Goal: Register for event/course

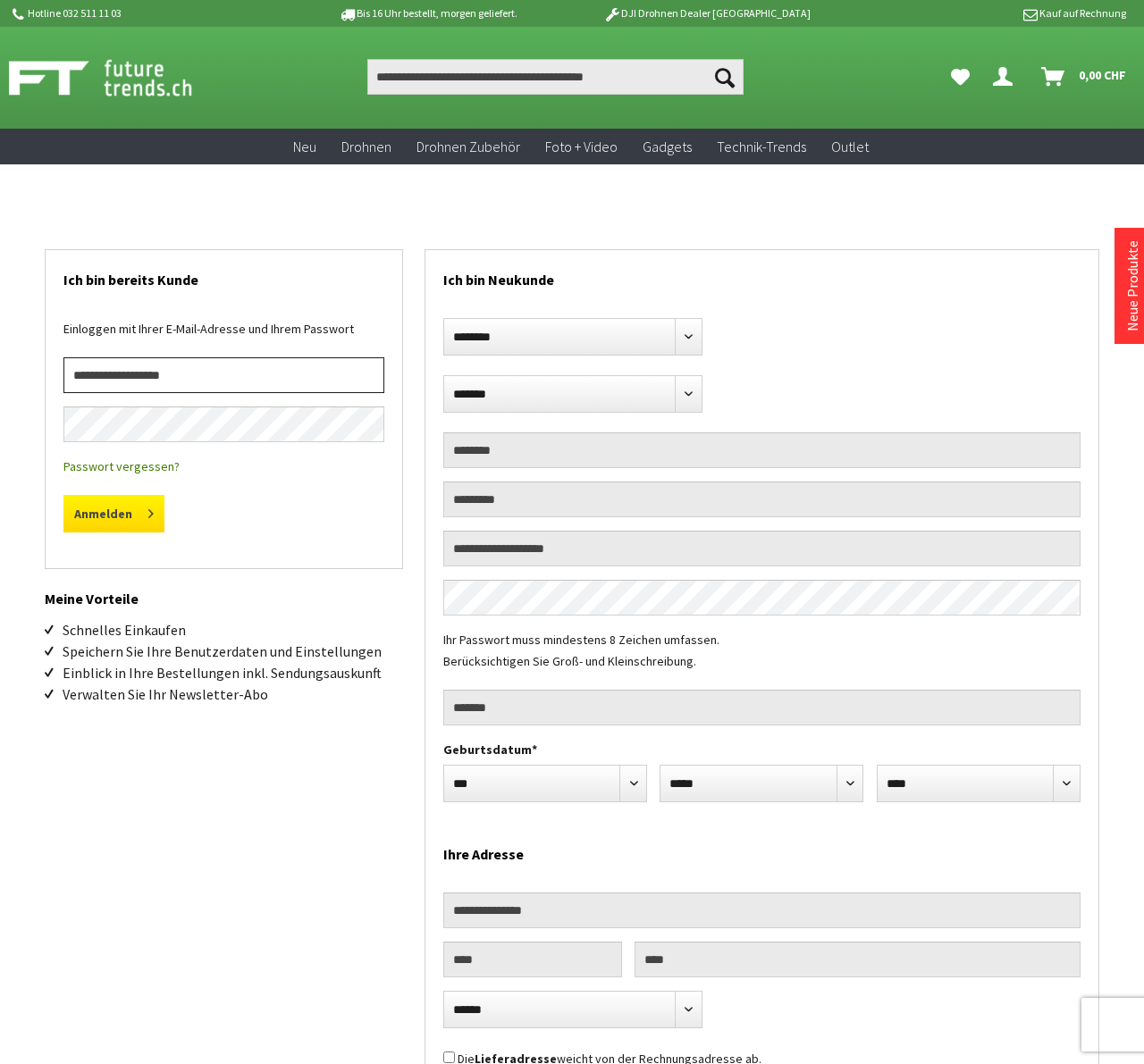
type input "**********"
click at [110, 514] on button "Anmelden" at bounding box center [113, 514] width 101 height 37
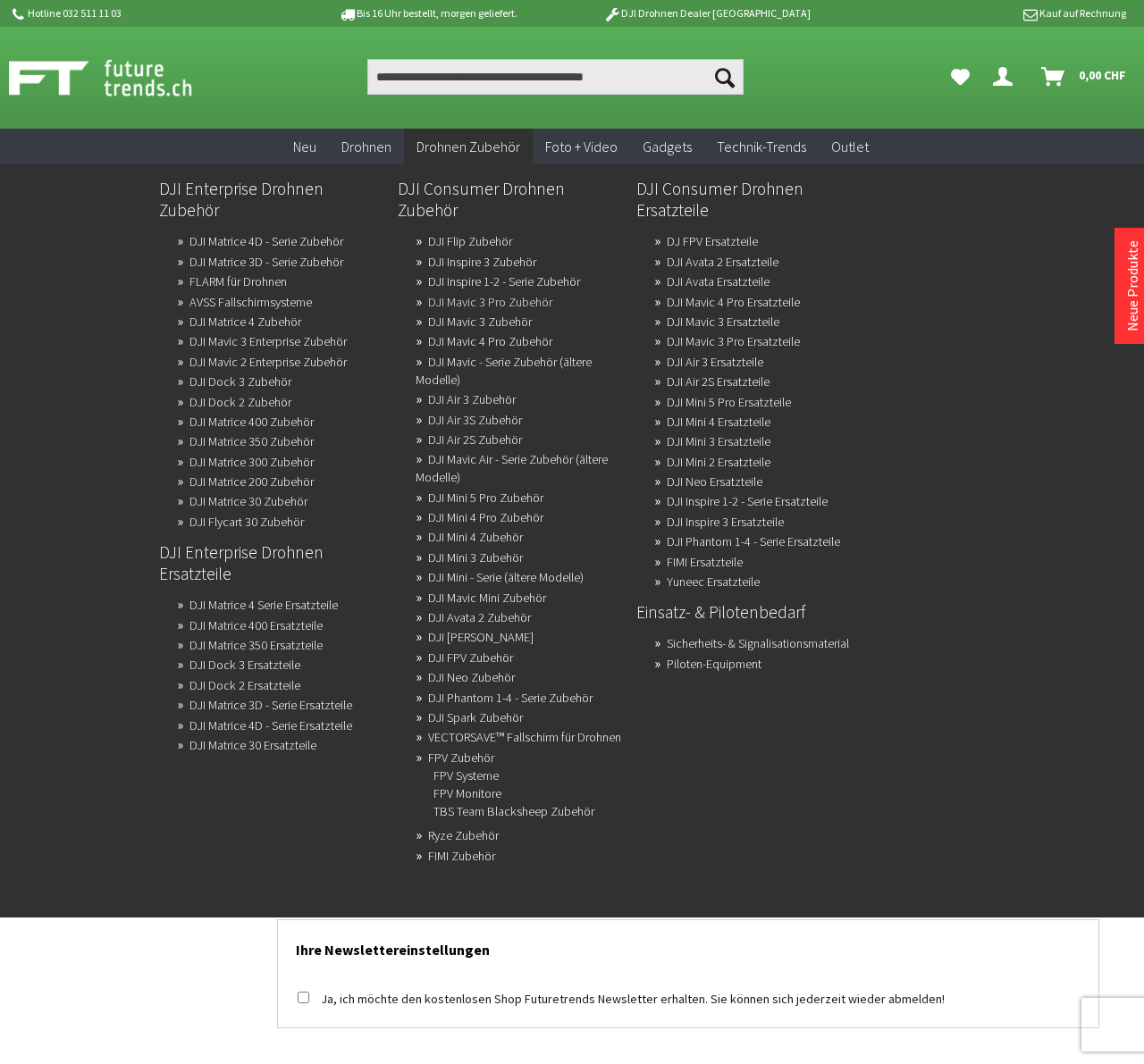
click at [473, 289] on link "DJI Mavic 3 Pro Zubehör" at bounding box center [490, 301] width 124 height 25
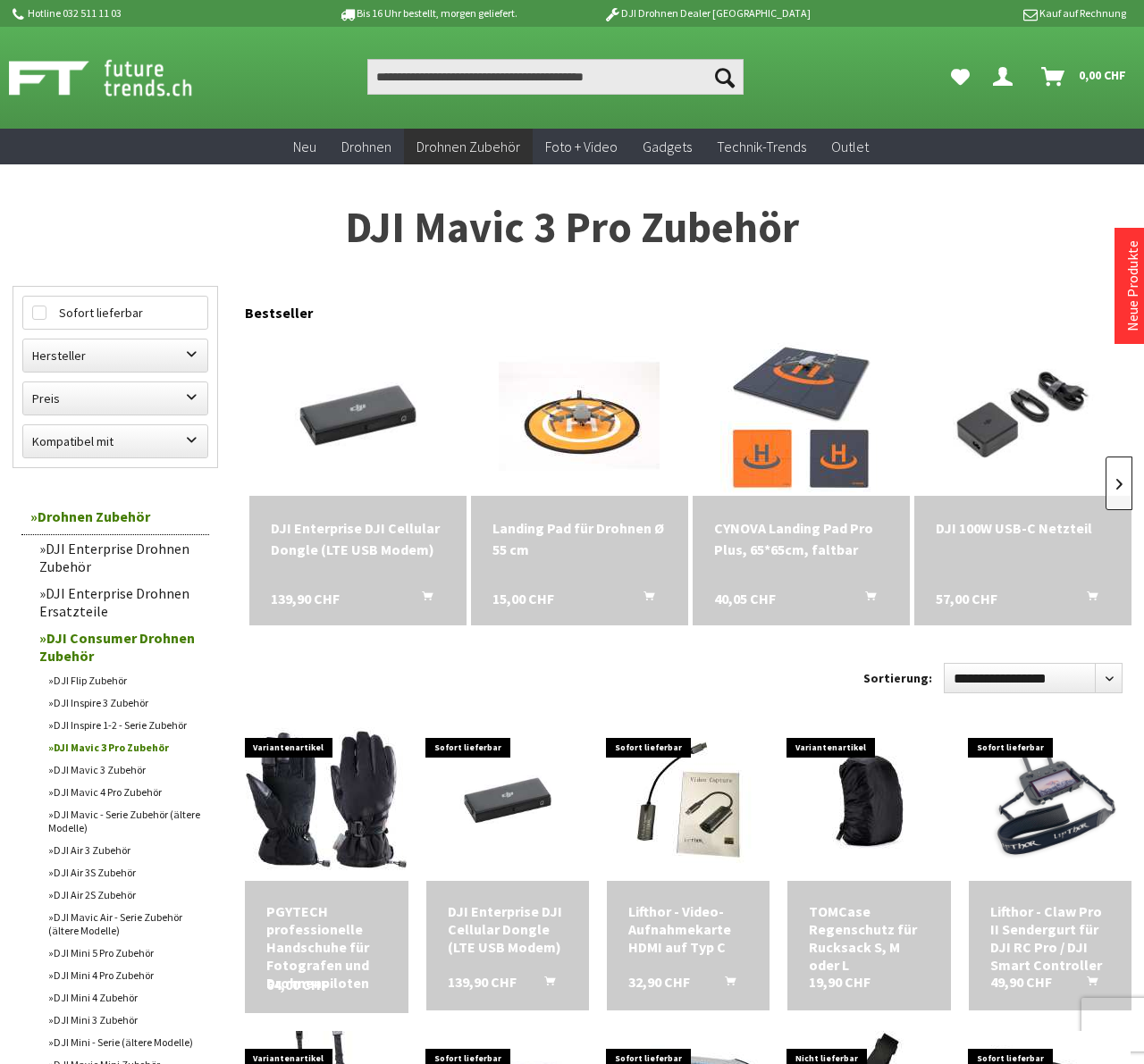
click at [1124, 483] on link at bounding box center [1119, 483] width 27 height 54
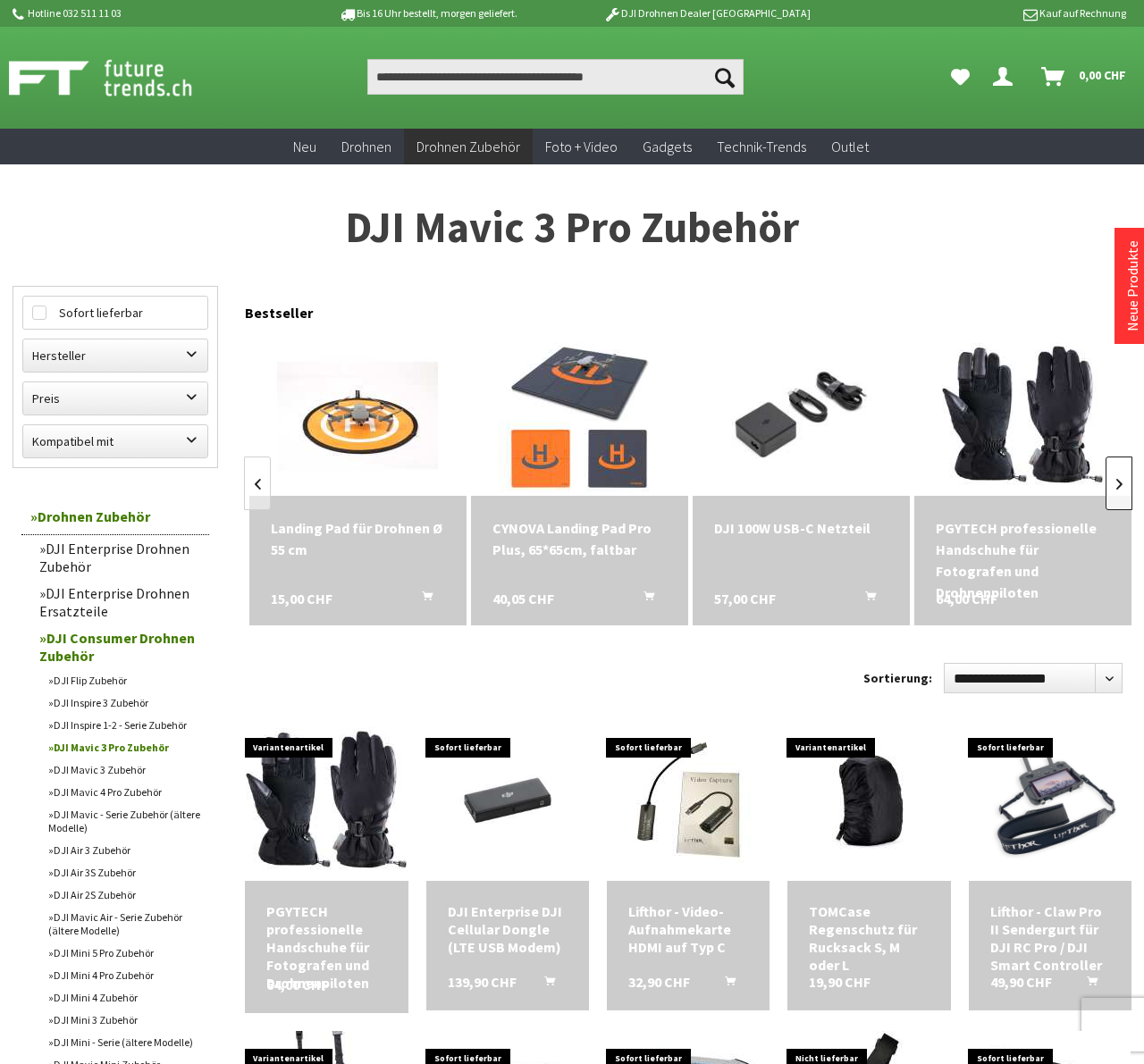
click at [1124, 483] on link at bounding box center [1119, 483] width 27 height 54
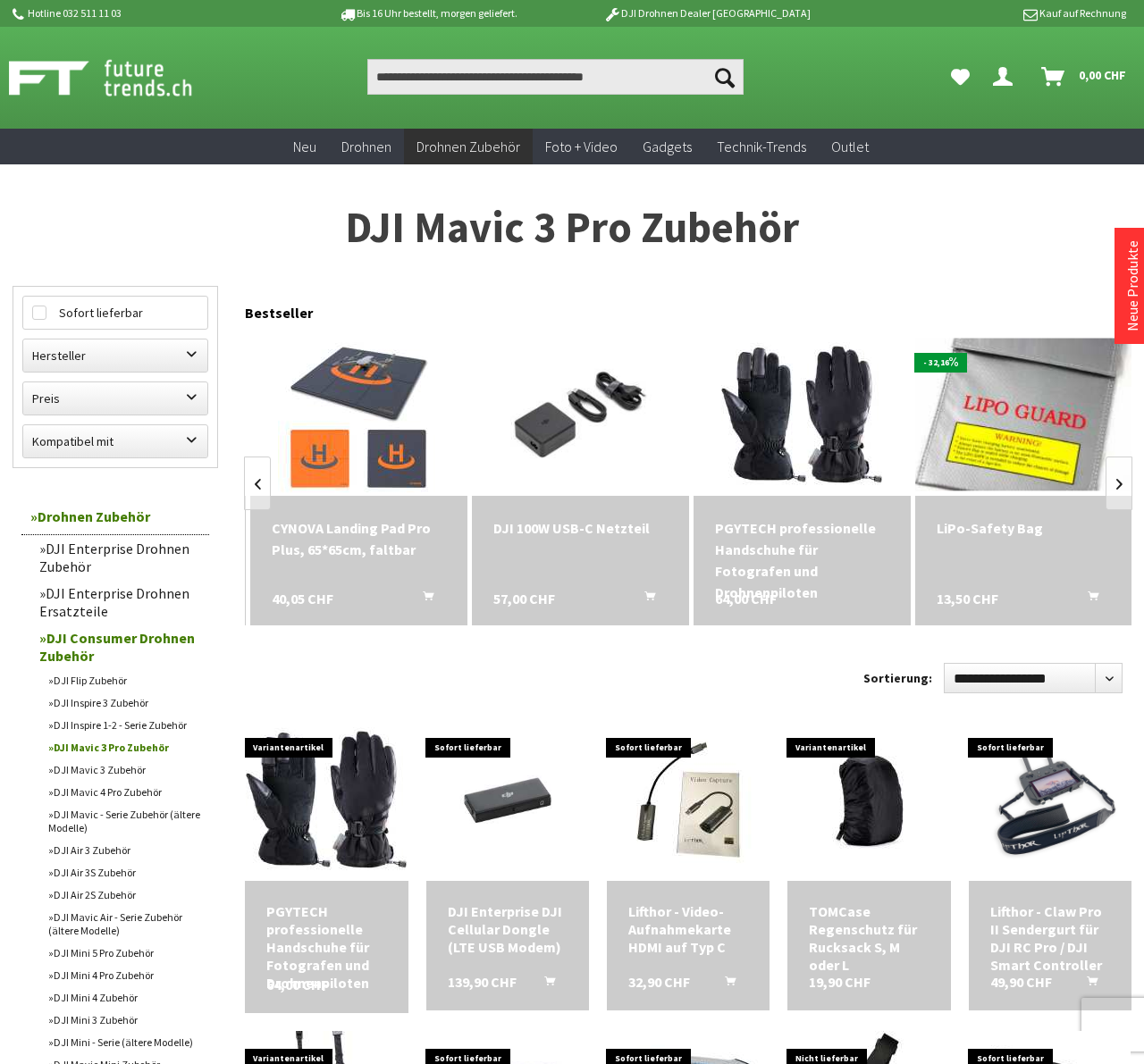
scroll to position [0, 443]
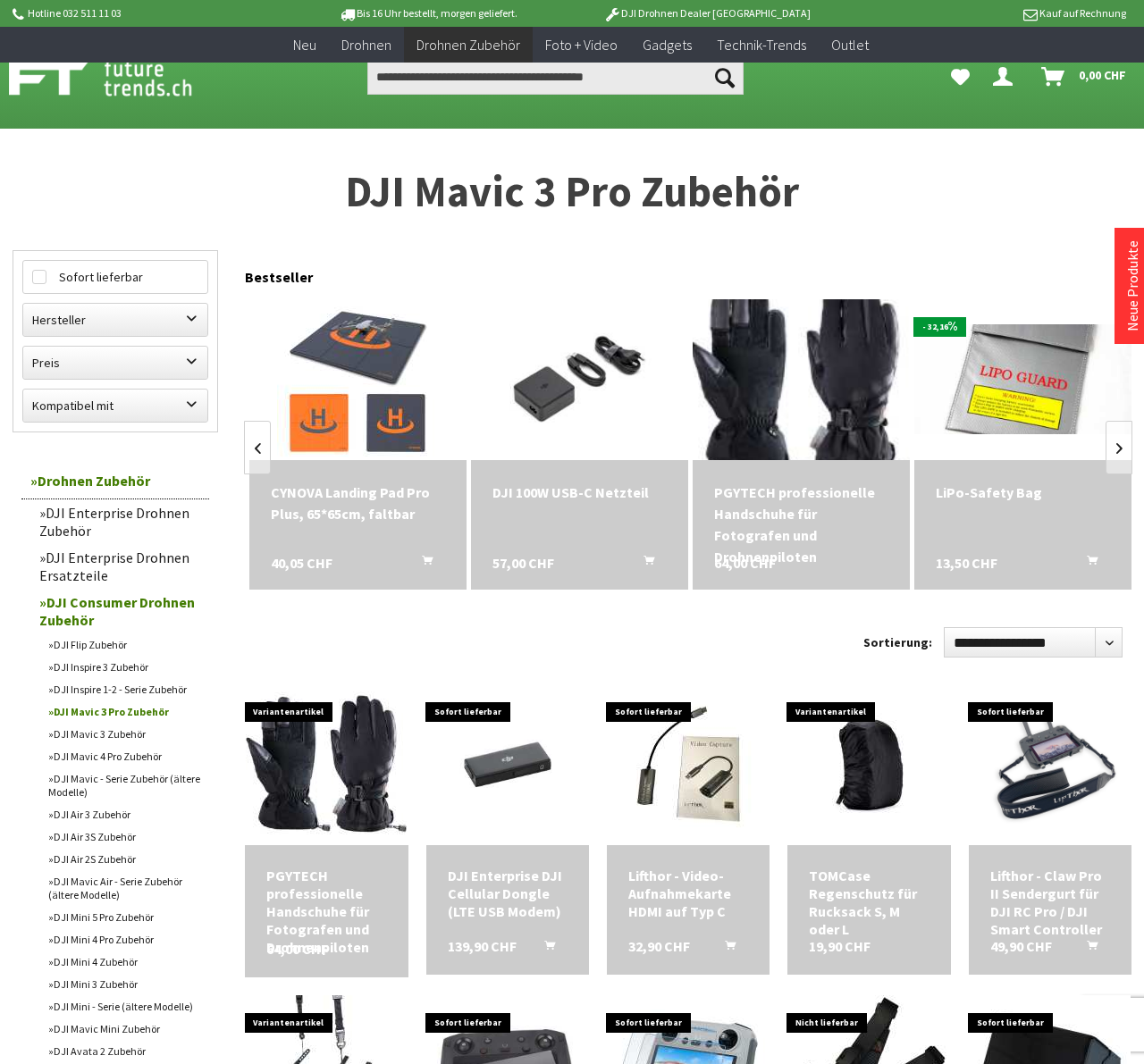
scroll to position [447, 0]
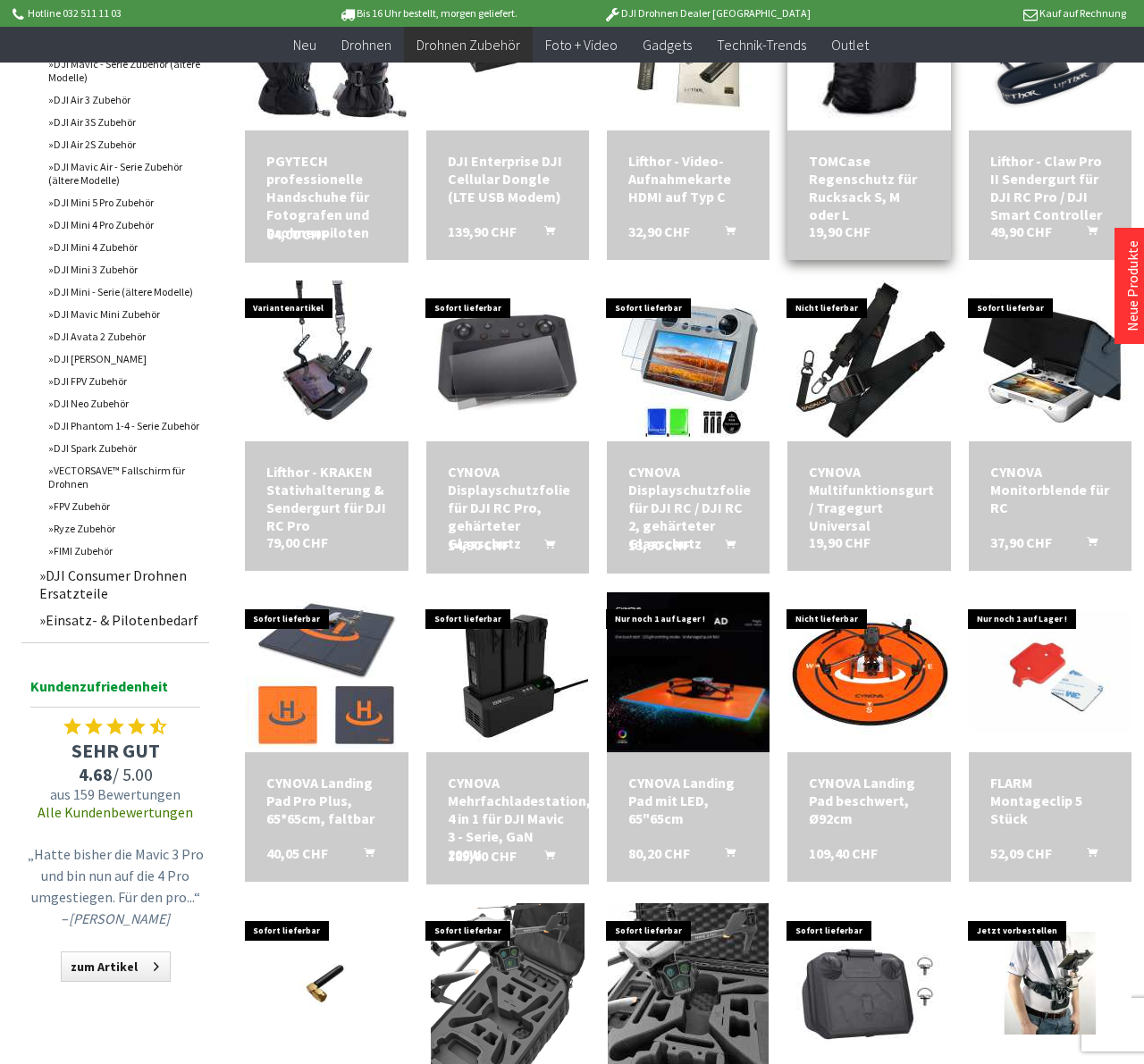
scroll to position [804, 0]
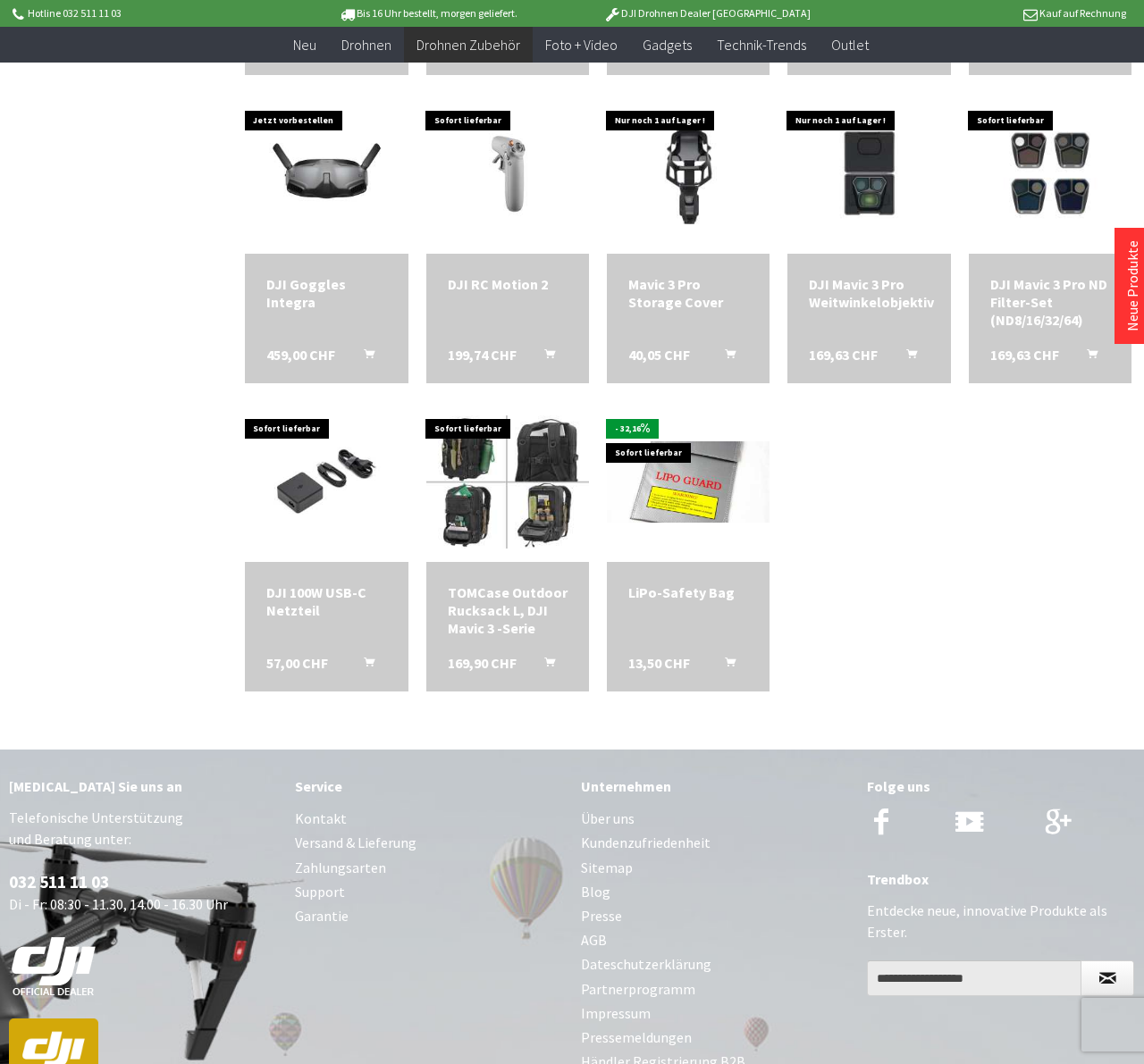
scroll to position [2324, 0]
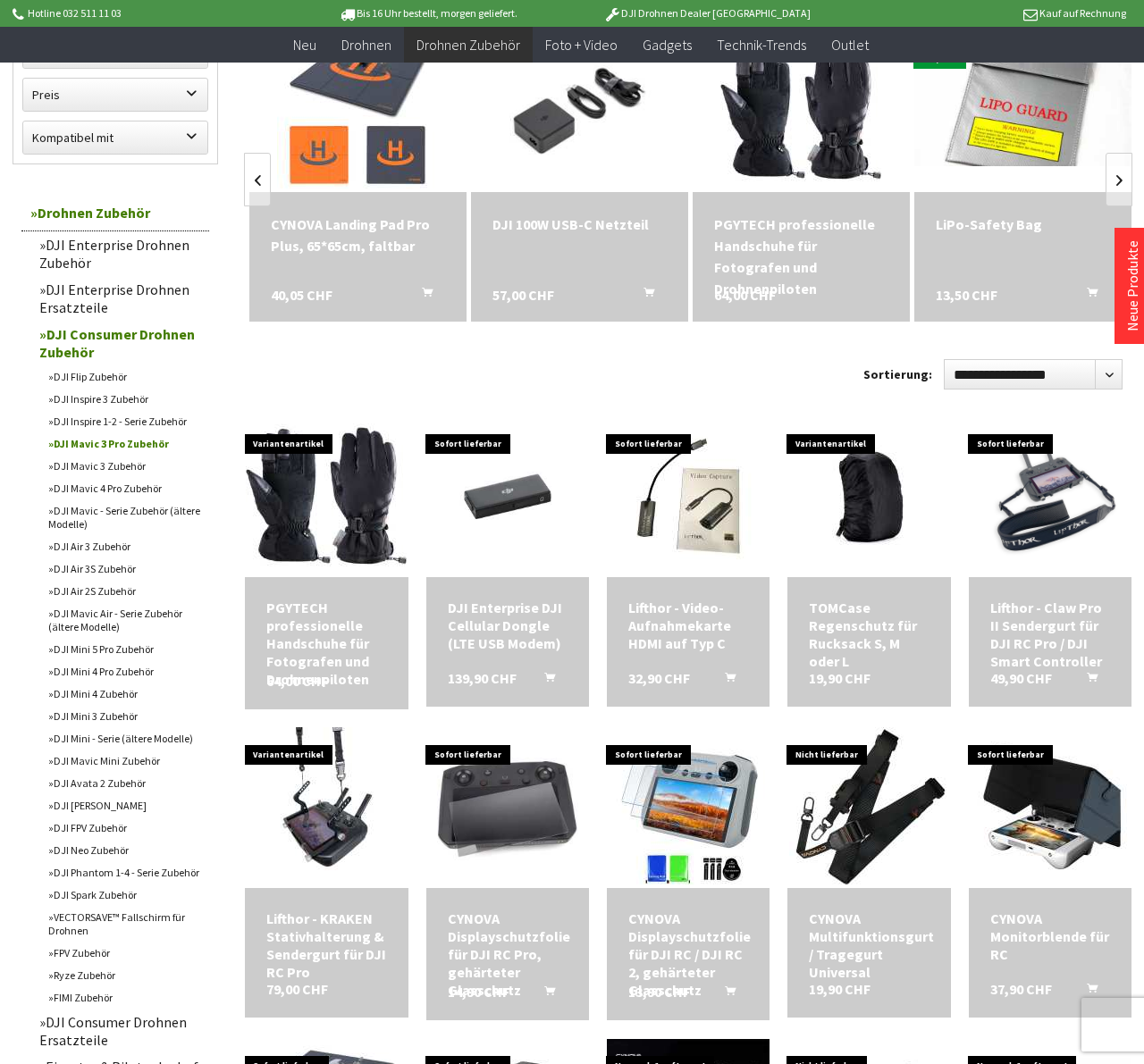
scroll to position [179, 0]
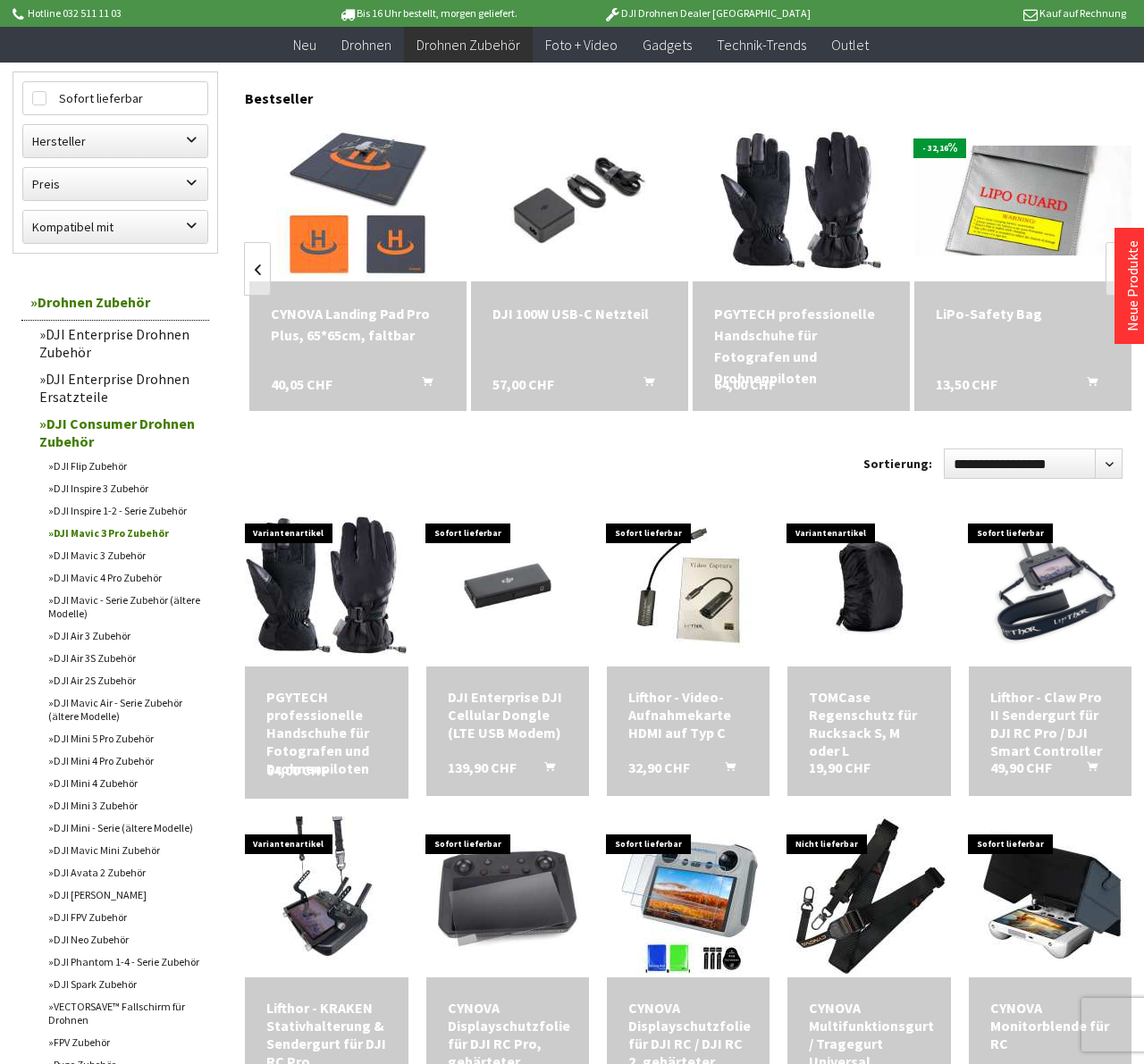
click at [90, 422] on link "DJI Consumer Drohnen Zubehör" at bounding box center [120, 432] width 179 height 45
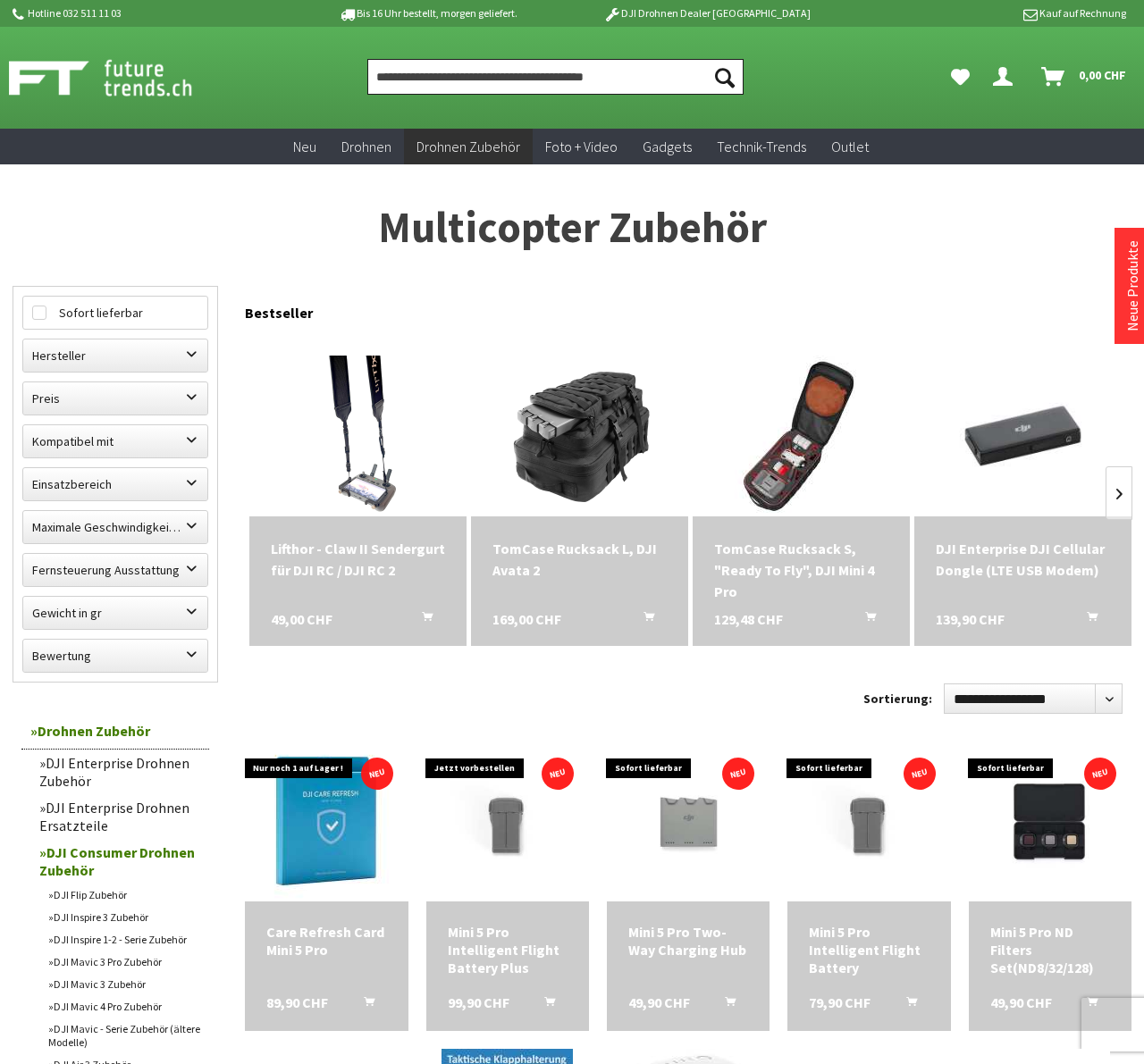
click at [417, 77] on input "Produkt, Marke, Kategorie, EAN, Artikelnummer…" at bounding box center [556, 77] width 377 height 36
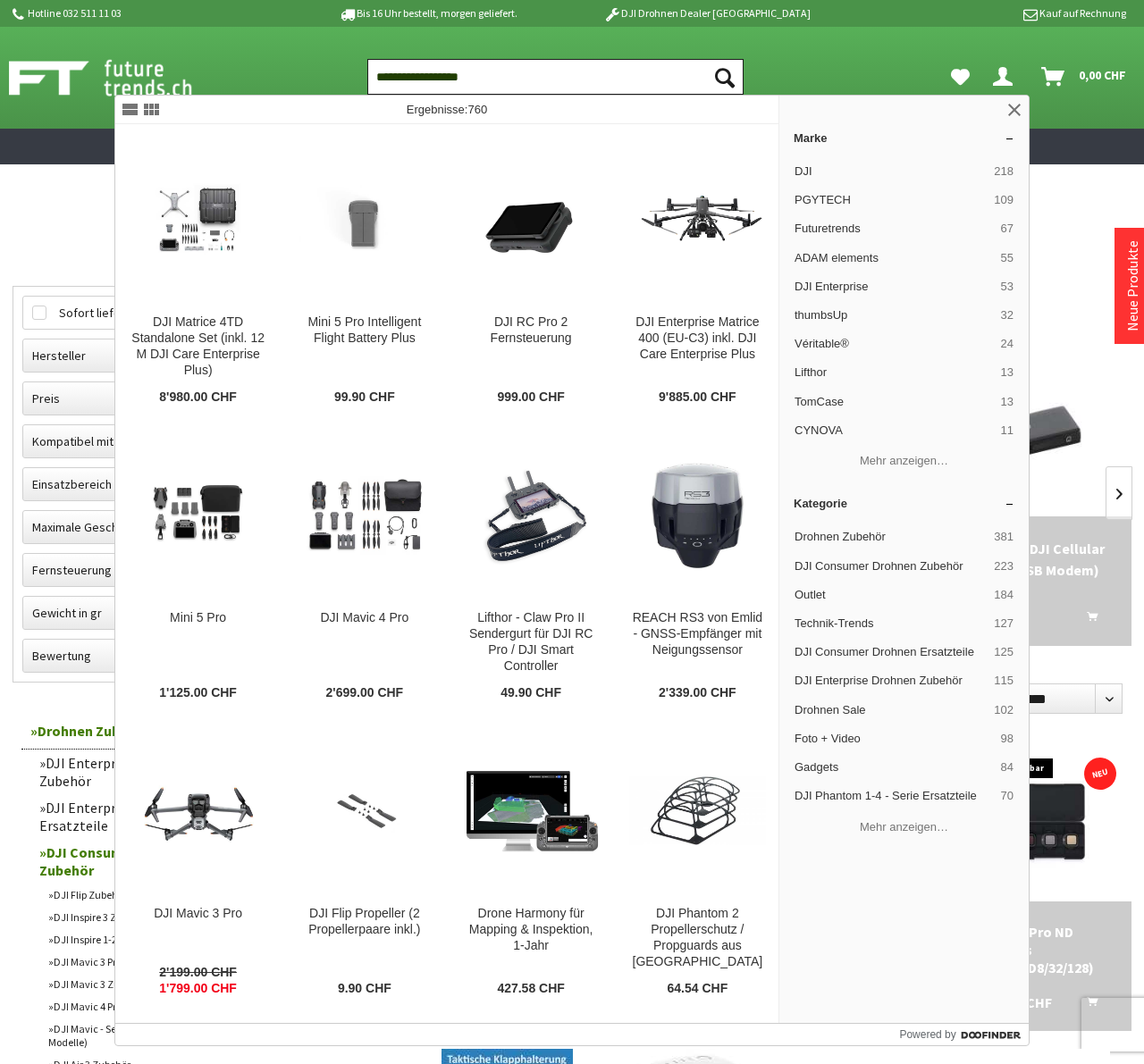
drag, startPoint x: 378, startPoint y: 75, endPoint x: 551, endPoint y: 83, distance: 173.2
click at [551, 83] on input "**********" at bounding box center [556, 77] width 377 height 36
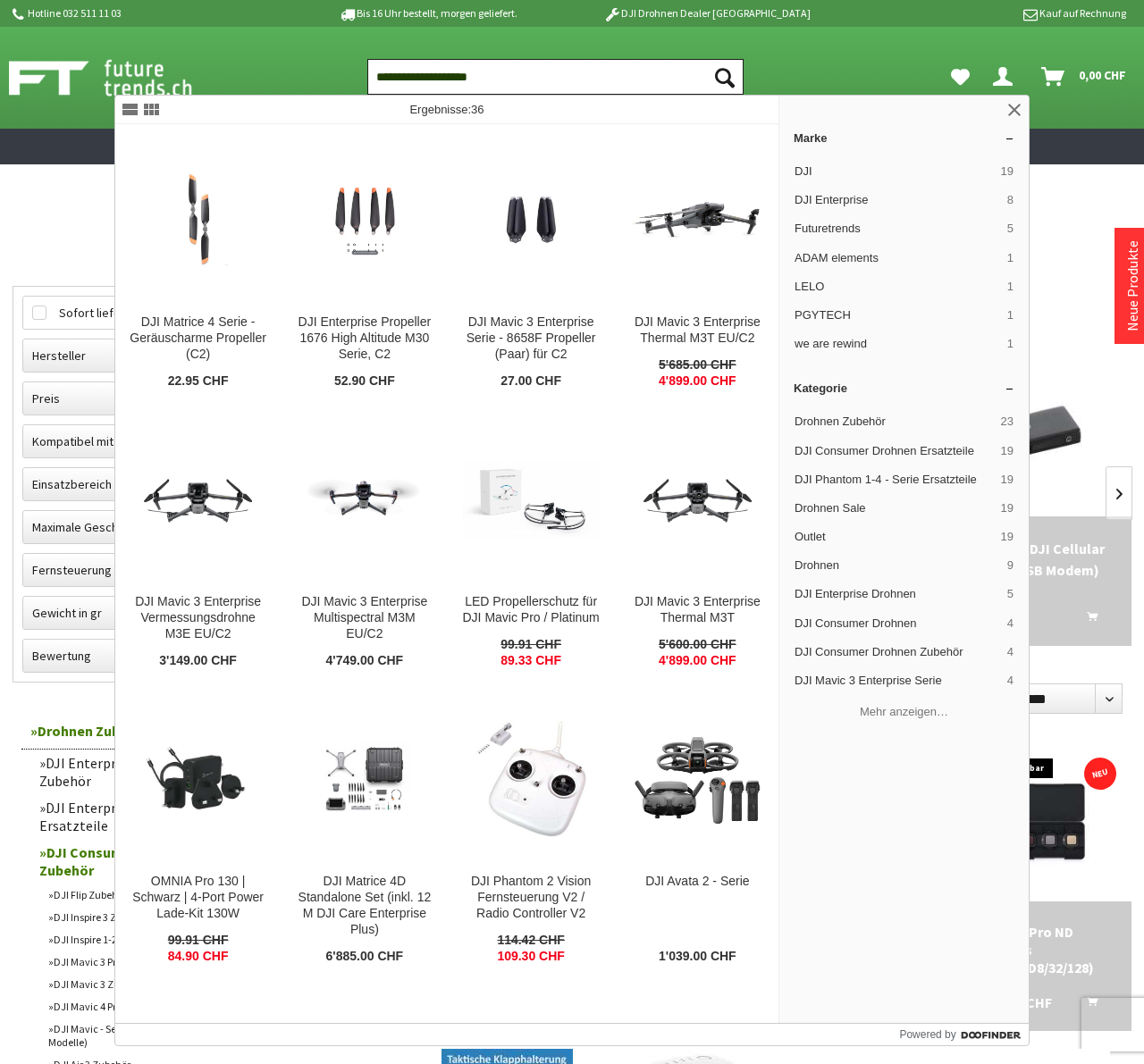
type input "**********"
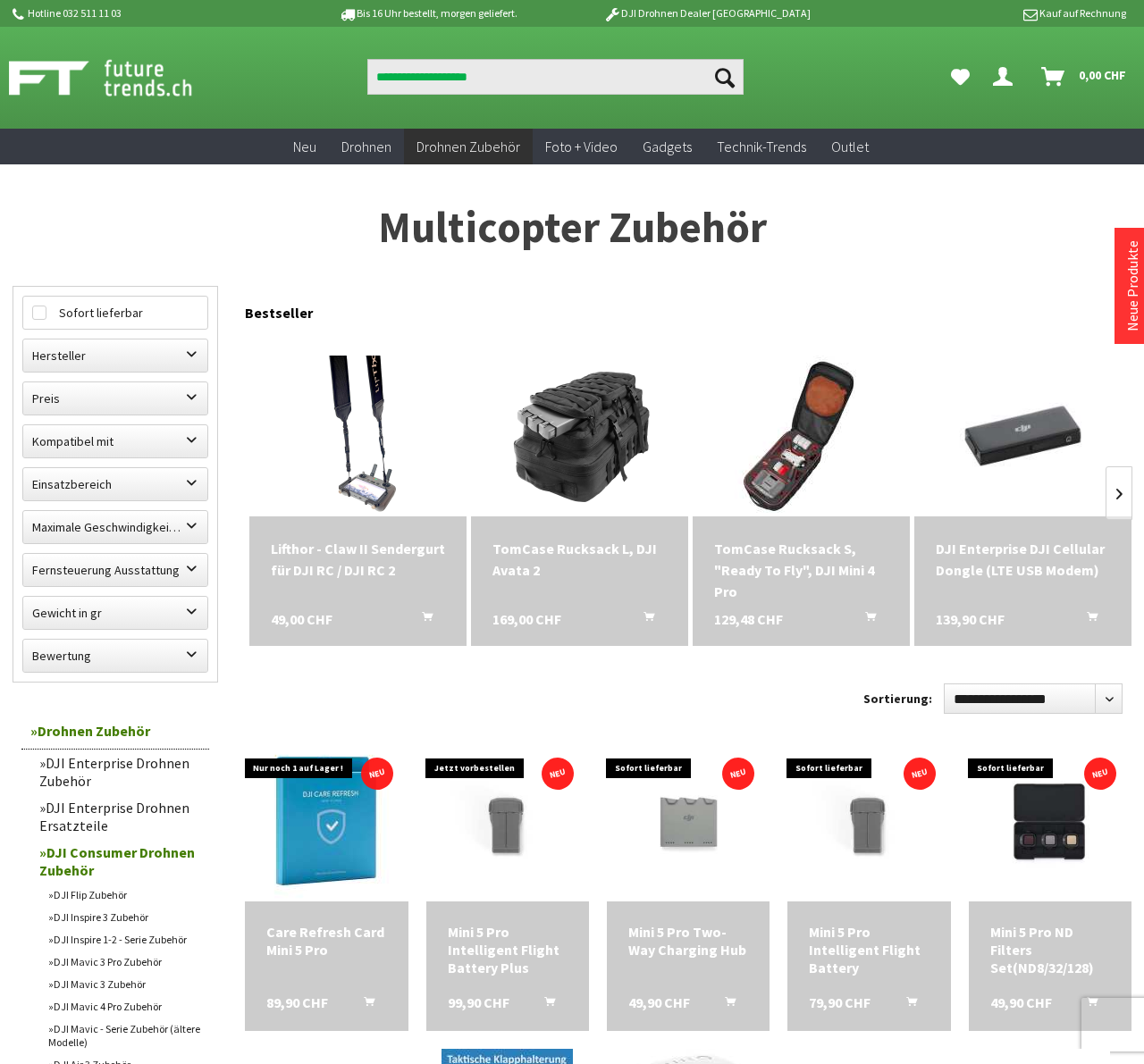
click at [726, 77] on icon "Suchen" at bounding box center [725, 77] width 19 height 19
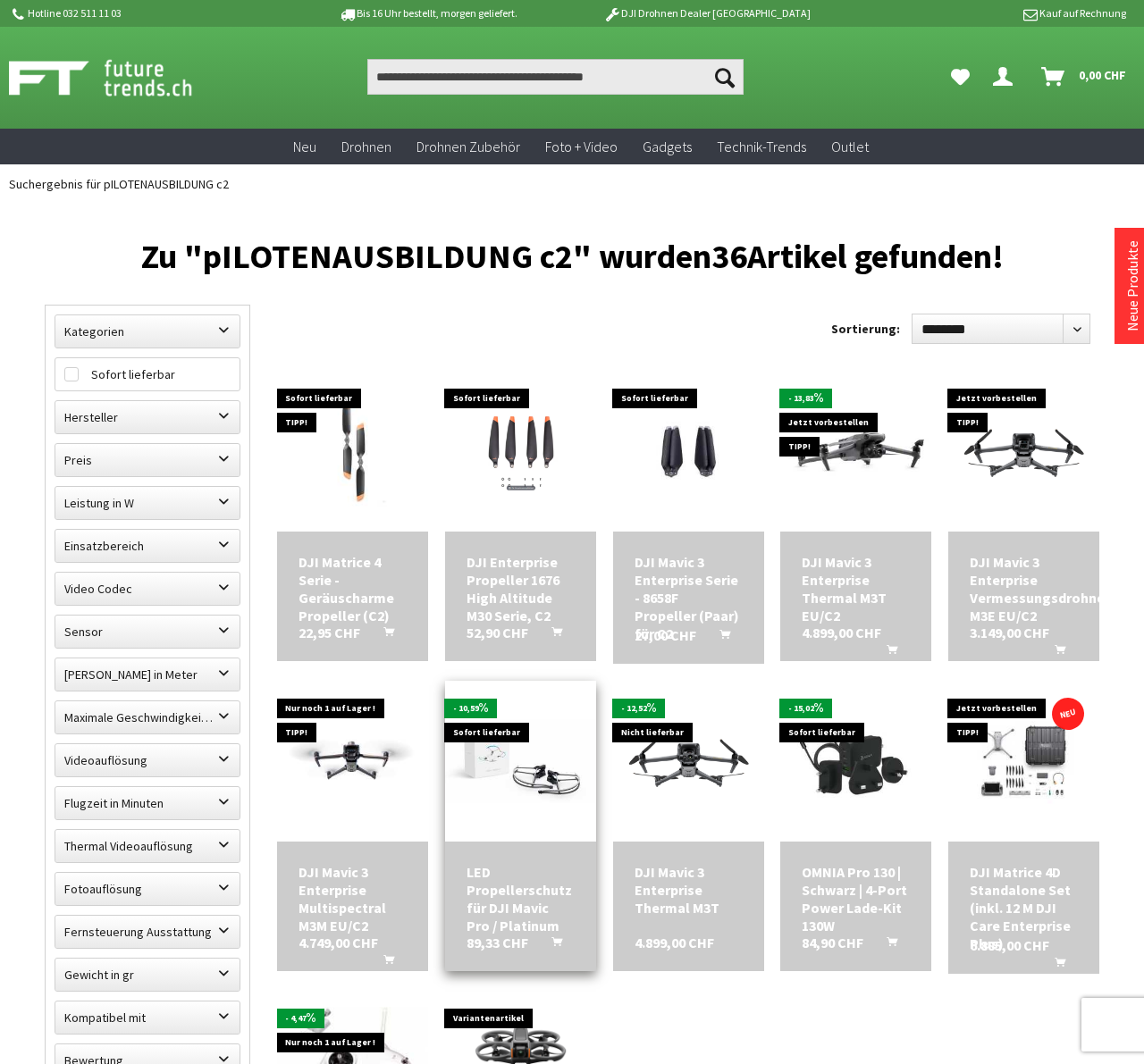
scroll to position [268, 0]
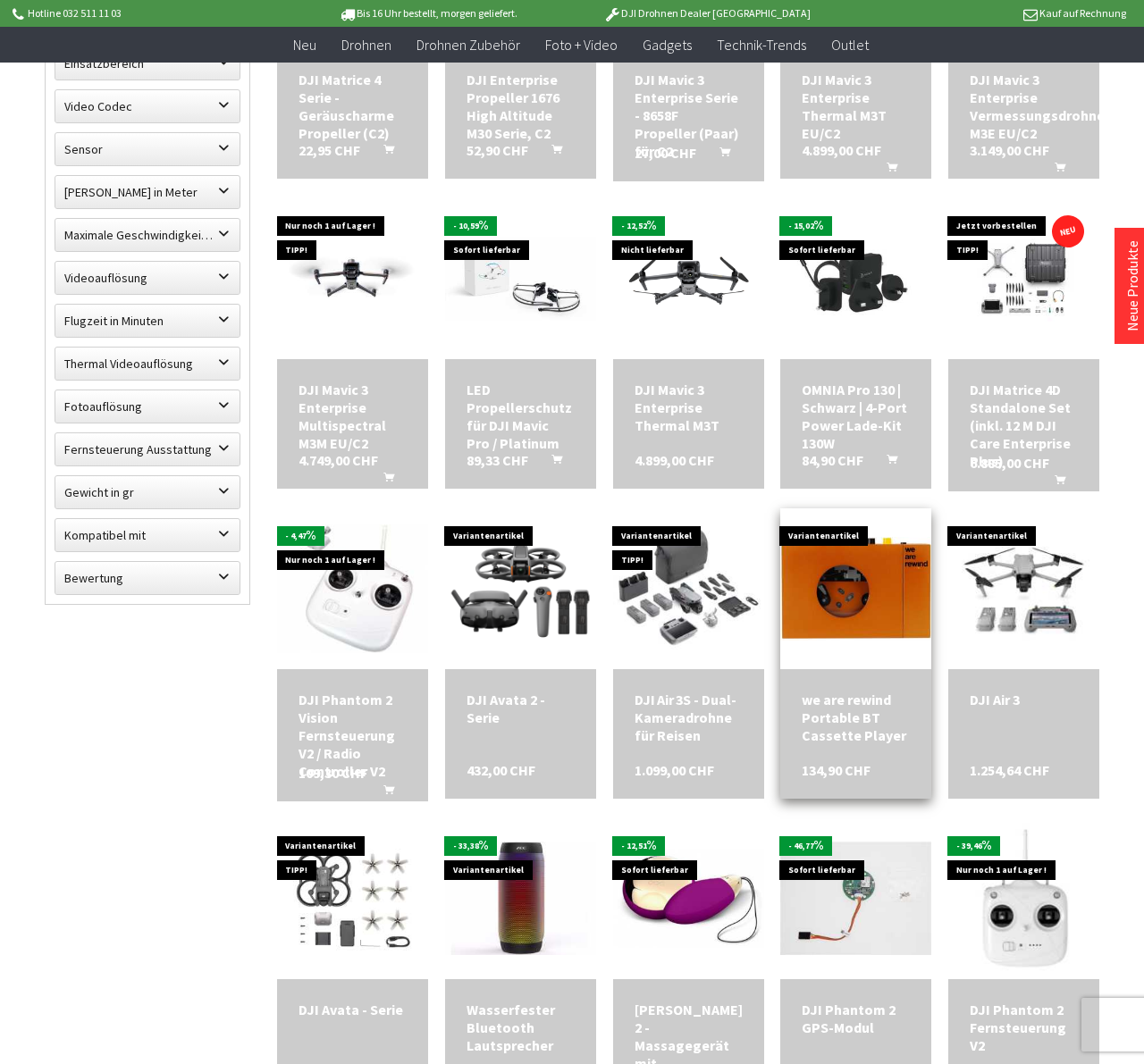
scroll to position [536, 0]
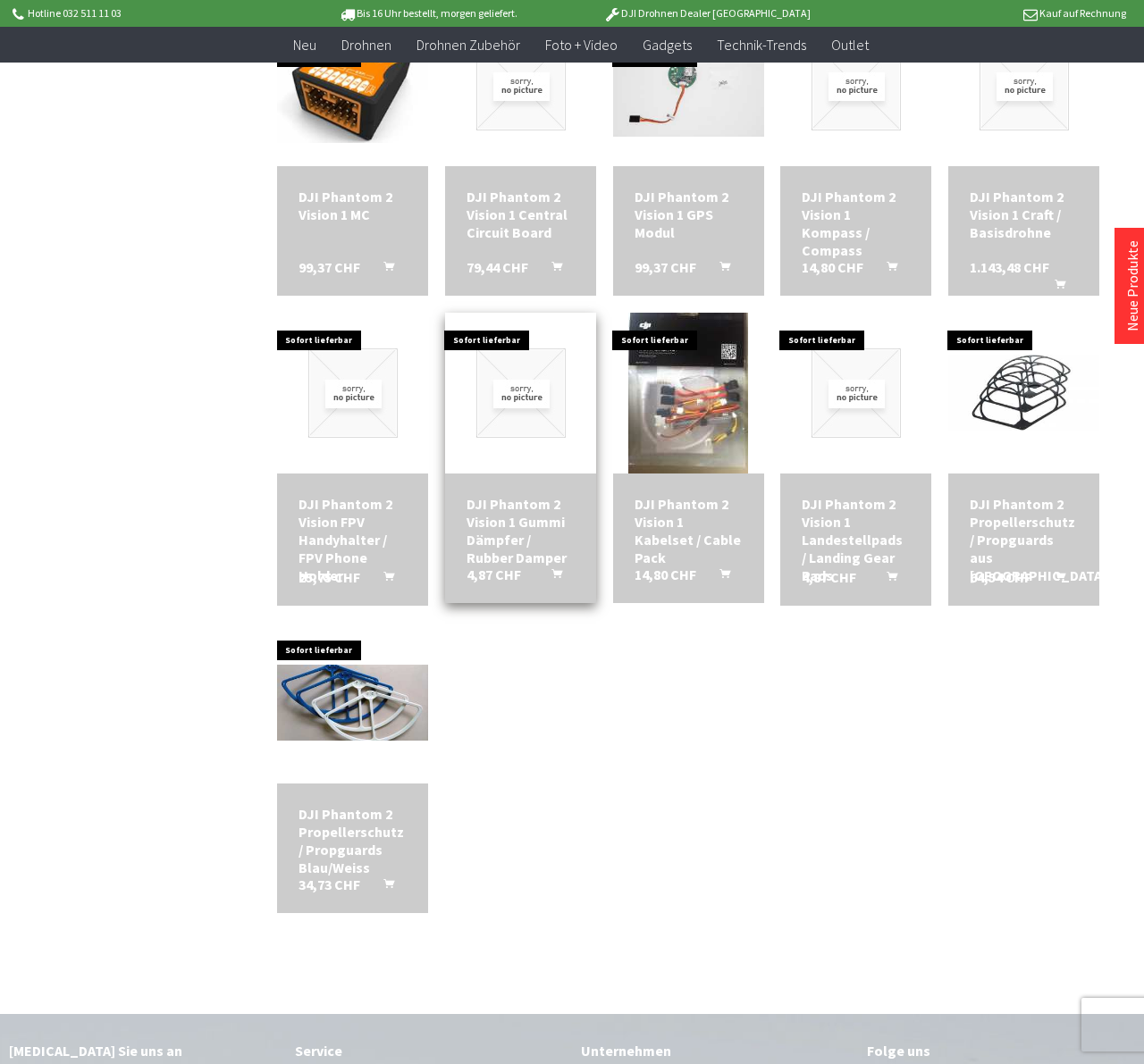
scroll to position [1966, 0]
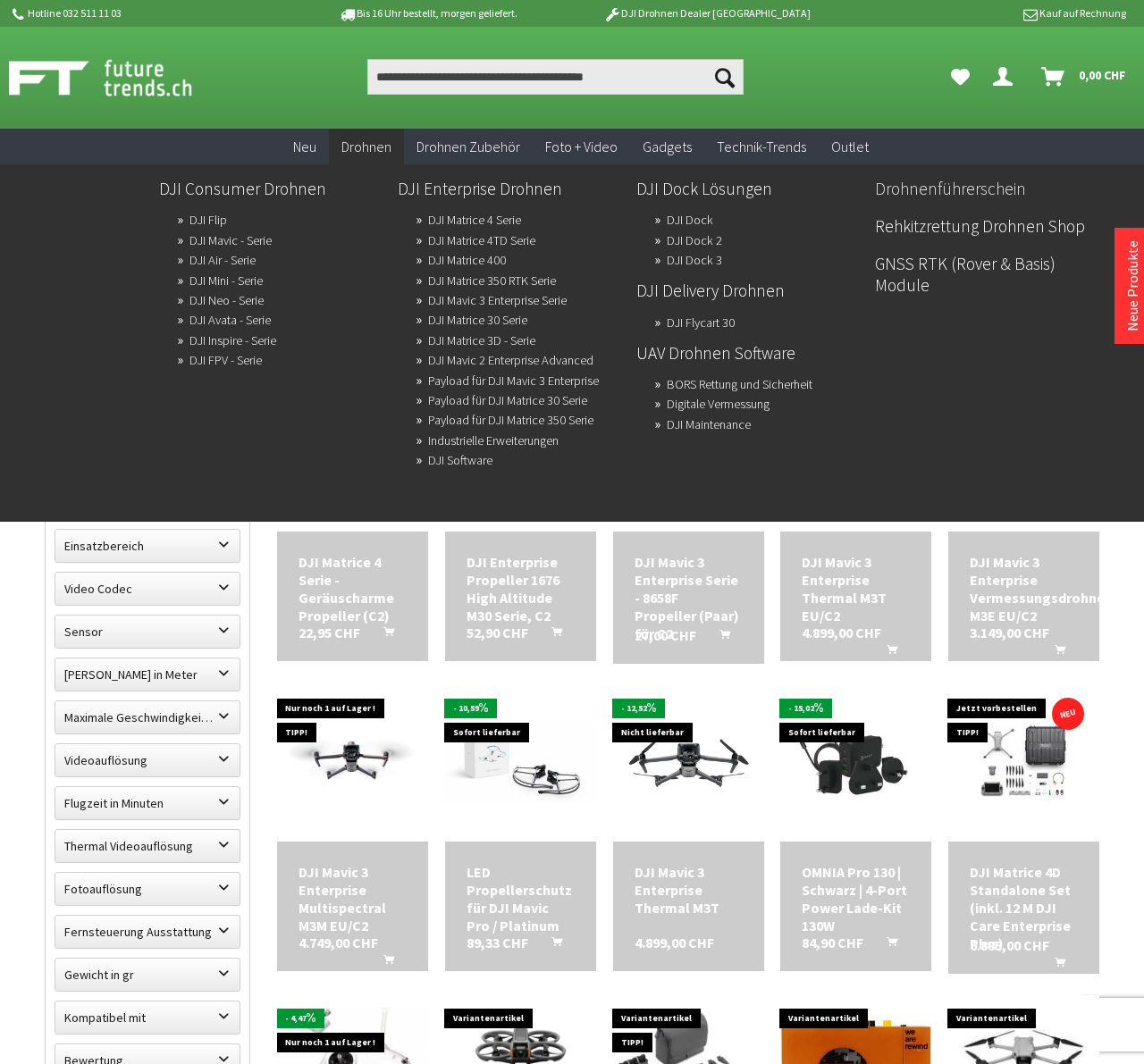
click at [941, 192] on link "Drohnenführerschein" at bounding box center [987, 188] width 225 height 31
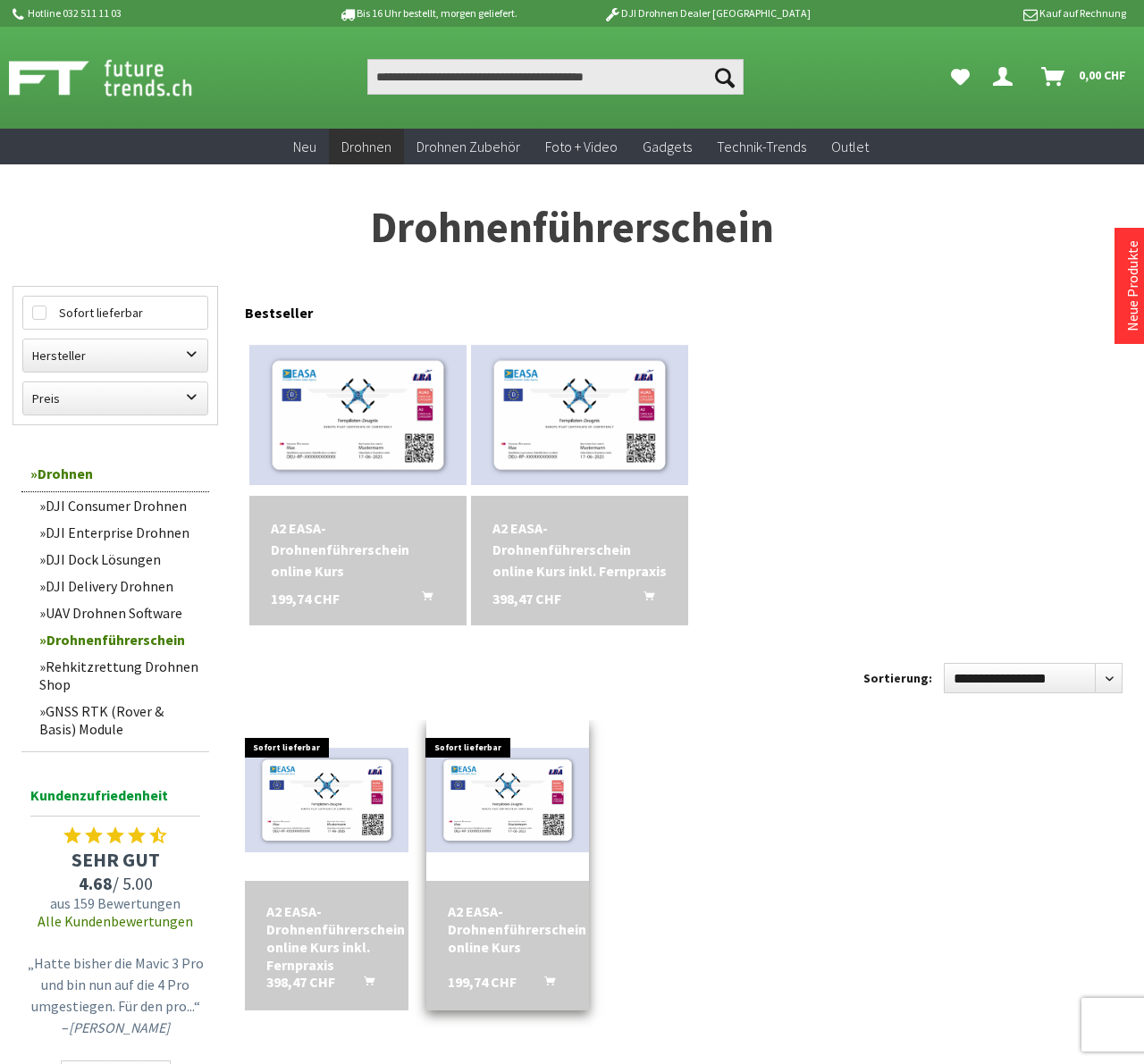
click at [508, 907] on div "A2 EASA-Drohnenführerschein online Kurs" at bounding box center [508, 929] width 120 height 54
